Goal: Transaction & Acquisition: Purchase product/service

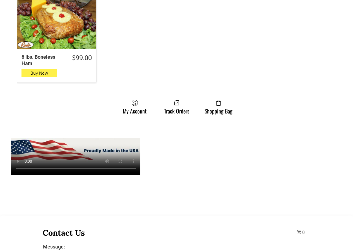
scroll to position [615, 0]
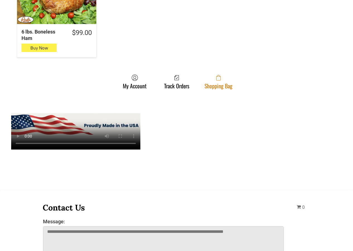
click at [207, 77] on link "Shopping Bag" at bounding box center [219, 81] width 34 height 15
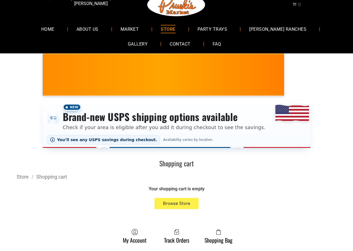
scroll to position [28, 0]
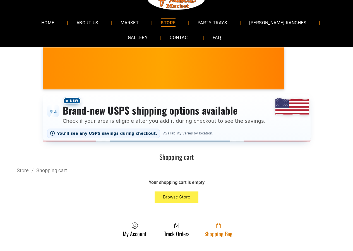
click at [210, 234] on link "Shopping Bag" at bounding box center [219, 229] width 34 height 15
click at [205, 236] on link "Shopping Bag" at bounding box center [219, 229] width 34 height 15
click at [205, 226] on span at bounding box center [219, 225] width 28 height 7
